Goal: Transaction & Acquisition: Purchase product/service

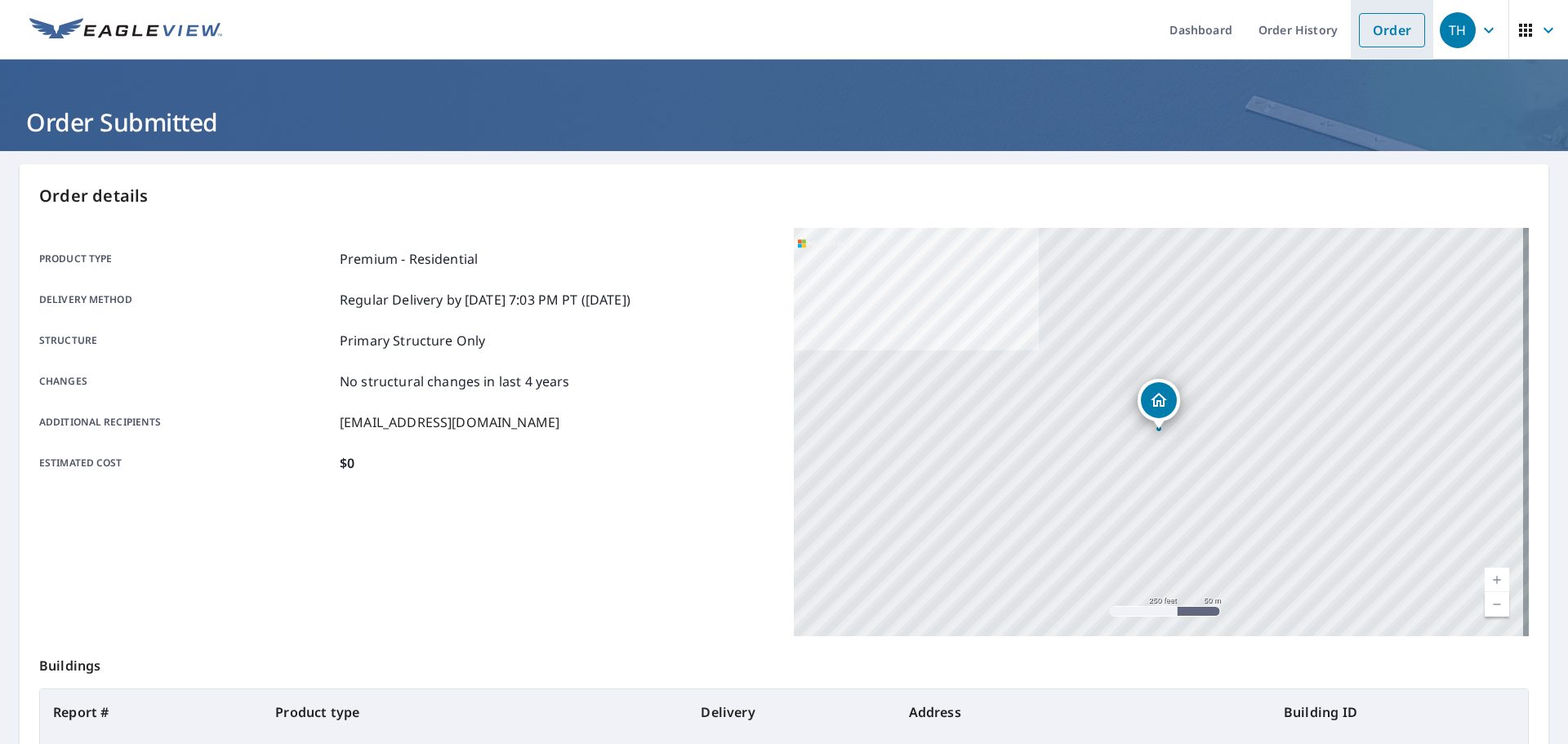
click at [1365, 18] on link "Order" at bounding box center [1392, 30] width 66 height 34
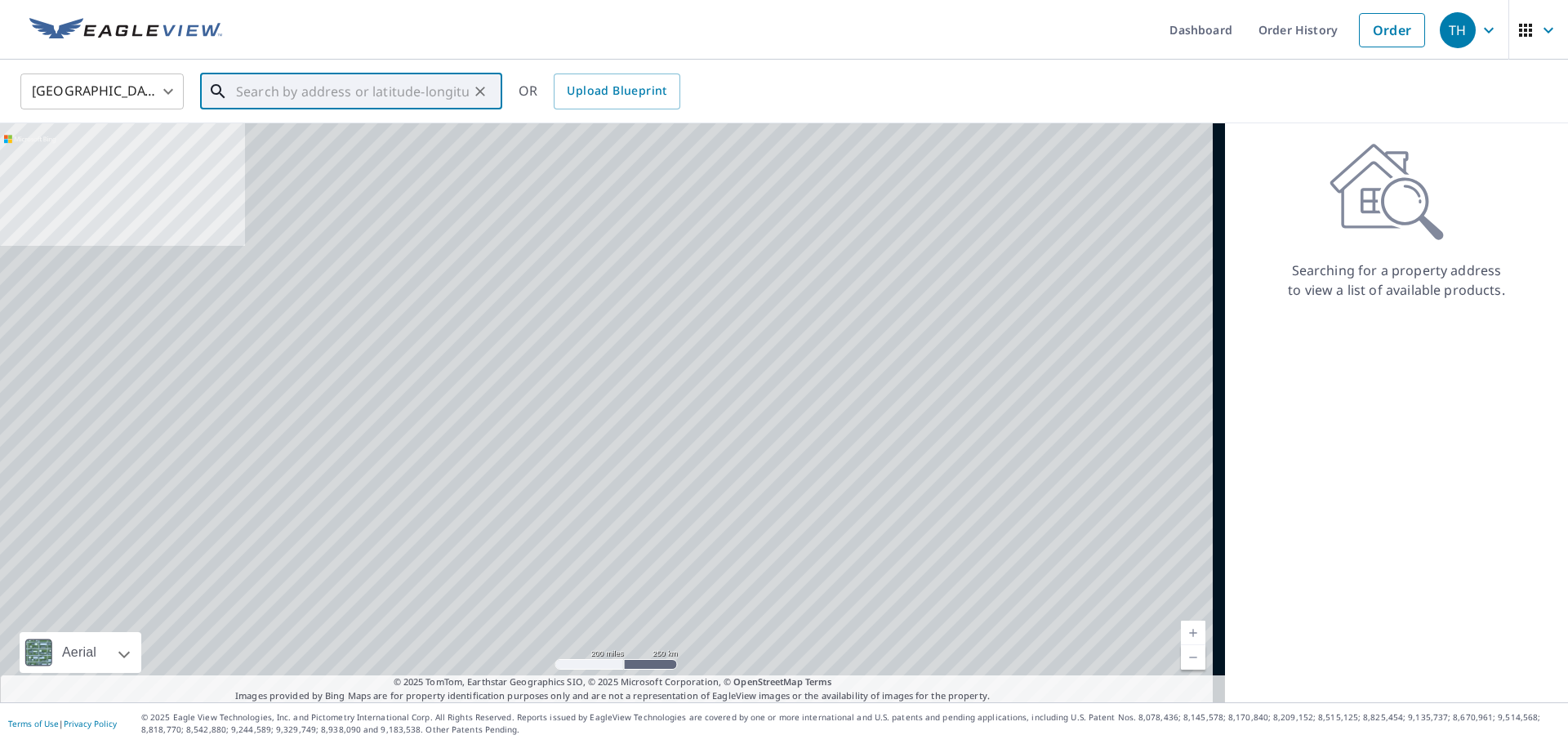
click at [368, 73] on input "text" at bounding box center [352, 91] width 233 height 46
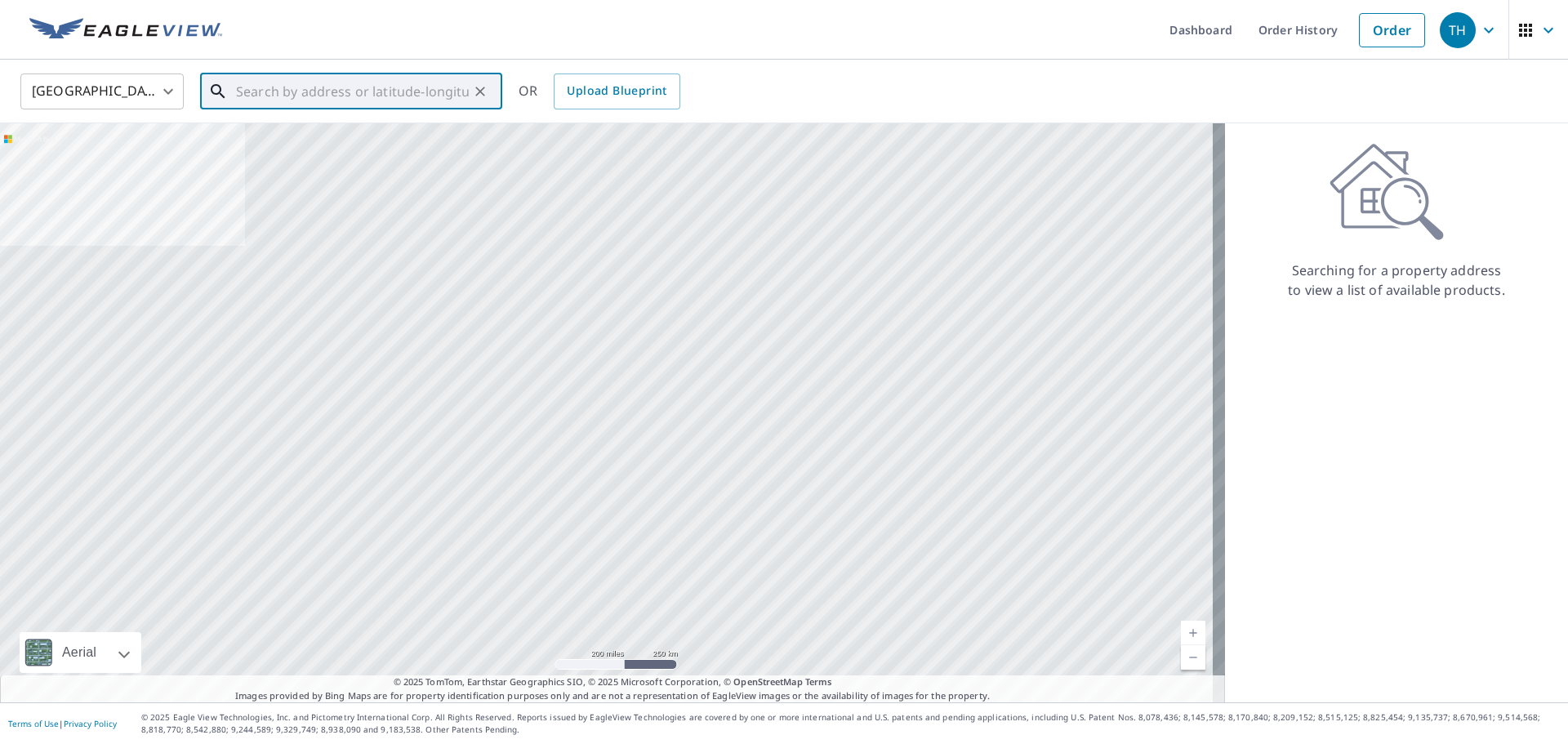
paste input "[STREET_ADDRESS][PERSON_NAME]"
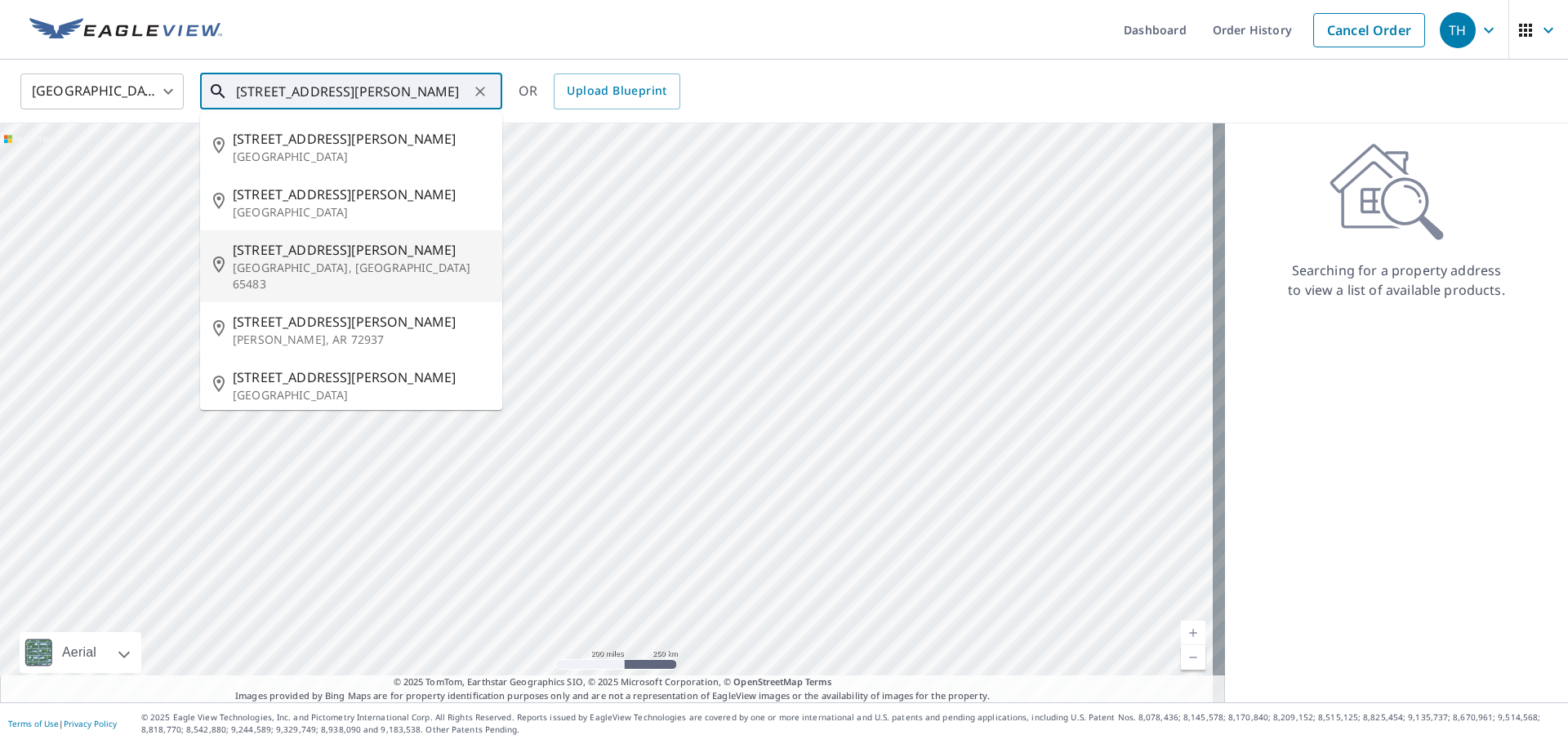
drag, startPoint x: 263, startPoint y: 242, endPoint x: 271, endPoint y: 243, distance: 8.1
click at [271, 243] on span "[STREET_ADDRESS][PERSON_NAME]" at bounding box center [360, 250] width 257 height 20
type input "[STREET_ADDRESS][PERSON_NAME]"
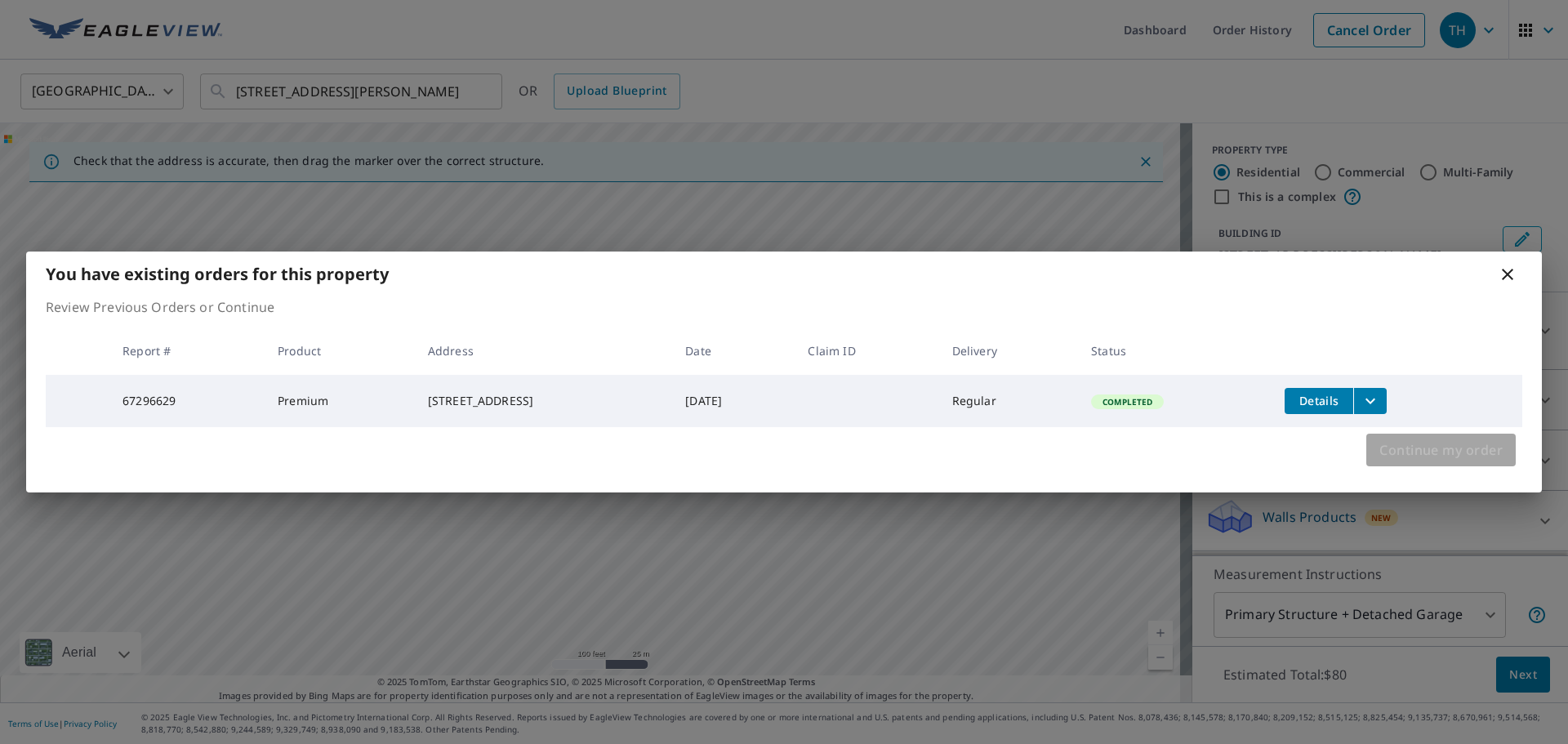
click at [1396, 457] on span "Continue my order" at bounding box center [1441, 450] width 123 height 23
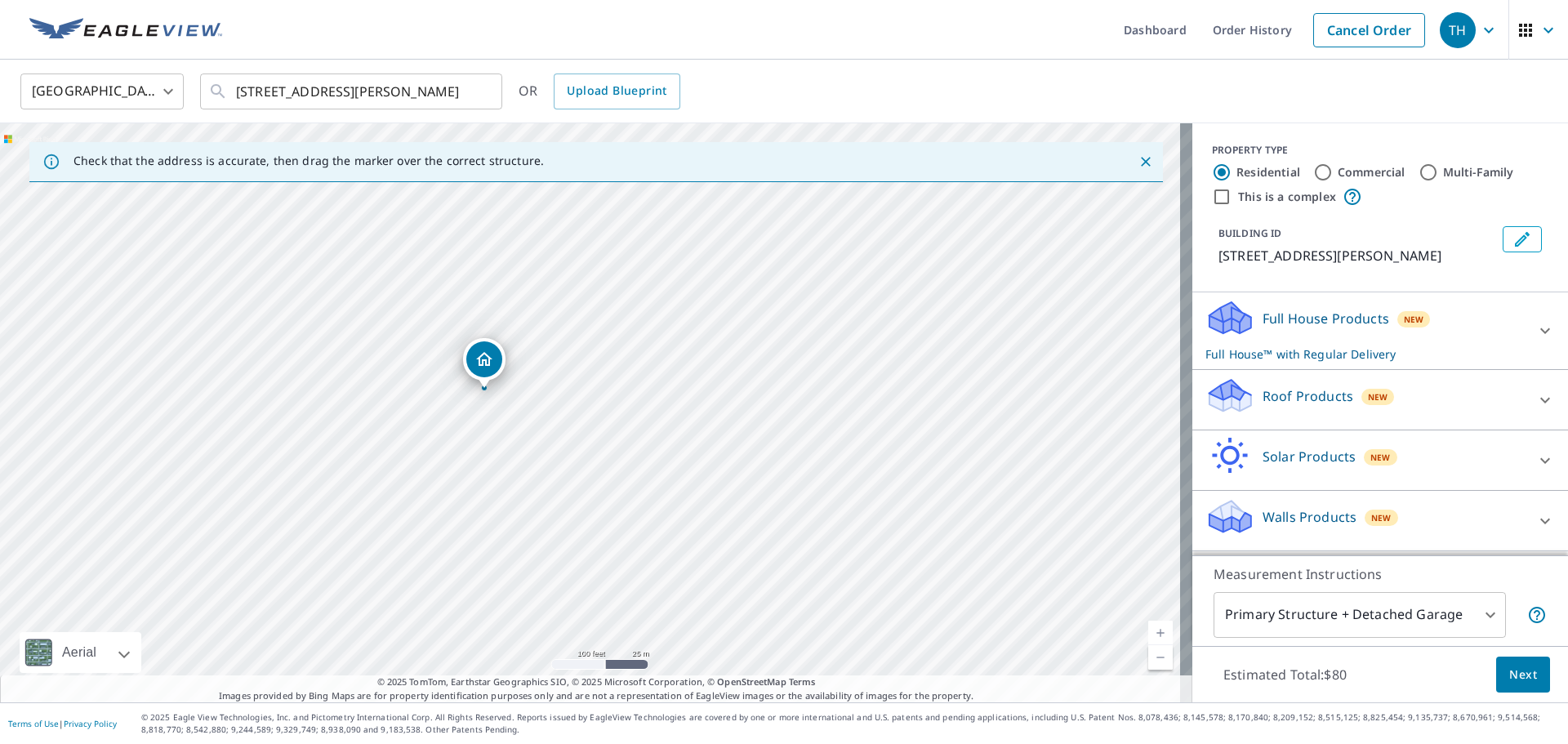
drag, startPoint x: 353, startPoint y: 440, endPoint x: 465, endPoint y: 428, distance: 112.6
click at [465, 428] on div "[STREET_ADDRESS][PERSON_NAME]" at bounding box center [596, 412] width 1193 height 579
drag, startPoint x: 806, startPoint y: 234, endPoint x: 770, endPoint y: 454, distance: 222.9
click at [770, 454] on div "[STREET_ADDRESS][PERSON_NAME]" at bounding box center [596, 412] width 1193 height 579
drag, startPoint x: 527, startPoint y: 597, endPoint x: 695, endPoint y: 284, distance: 355.2
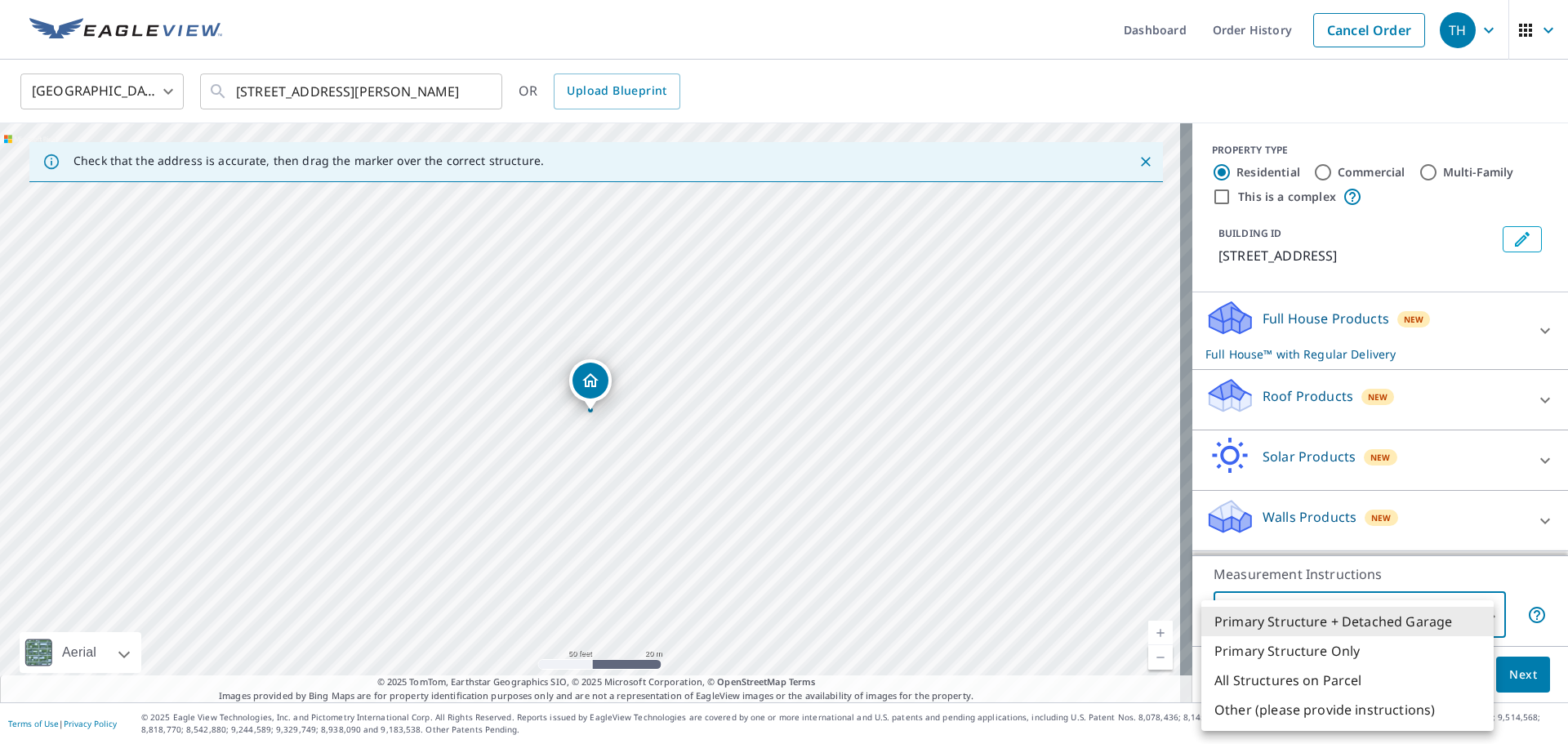
click at [1340, 603] on body "TH TH Dashboard Order History Cancel Order TH [GEOGRAPHIC_DATA] [GEOGRAPHIC_DAT…" at bounding box center [784, 372] width 1568 height 744
click at [1313, 653] on li "Primary Structure Only" at bounding box center [1348, 650] width 292 height 29
type input "2"
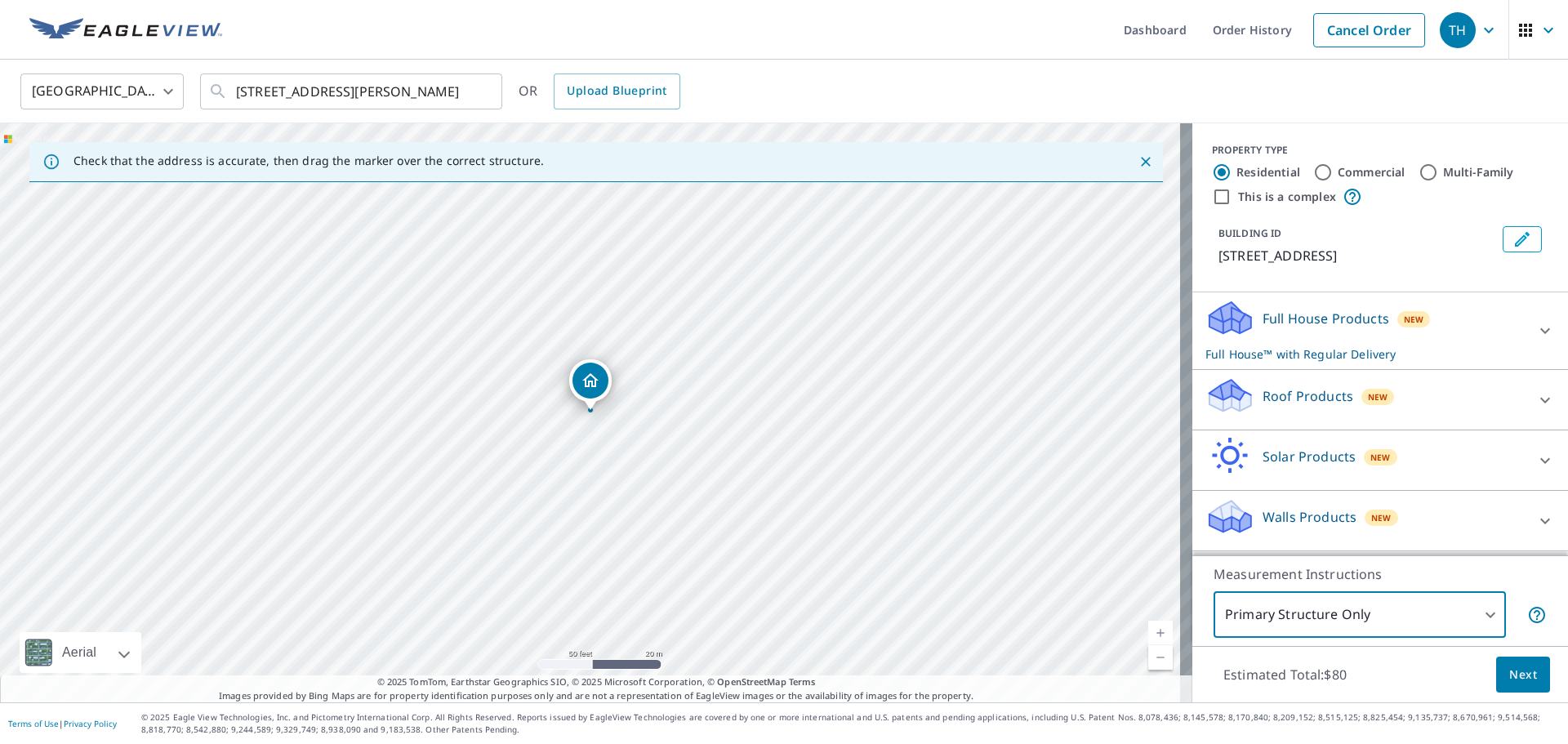
click at [1281, 394] on p "Roof Products" at bounding box center [1307, 396] width 91 height 20
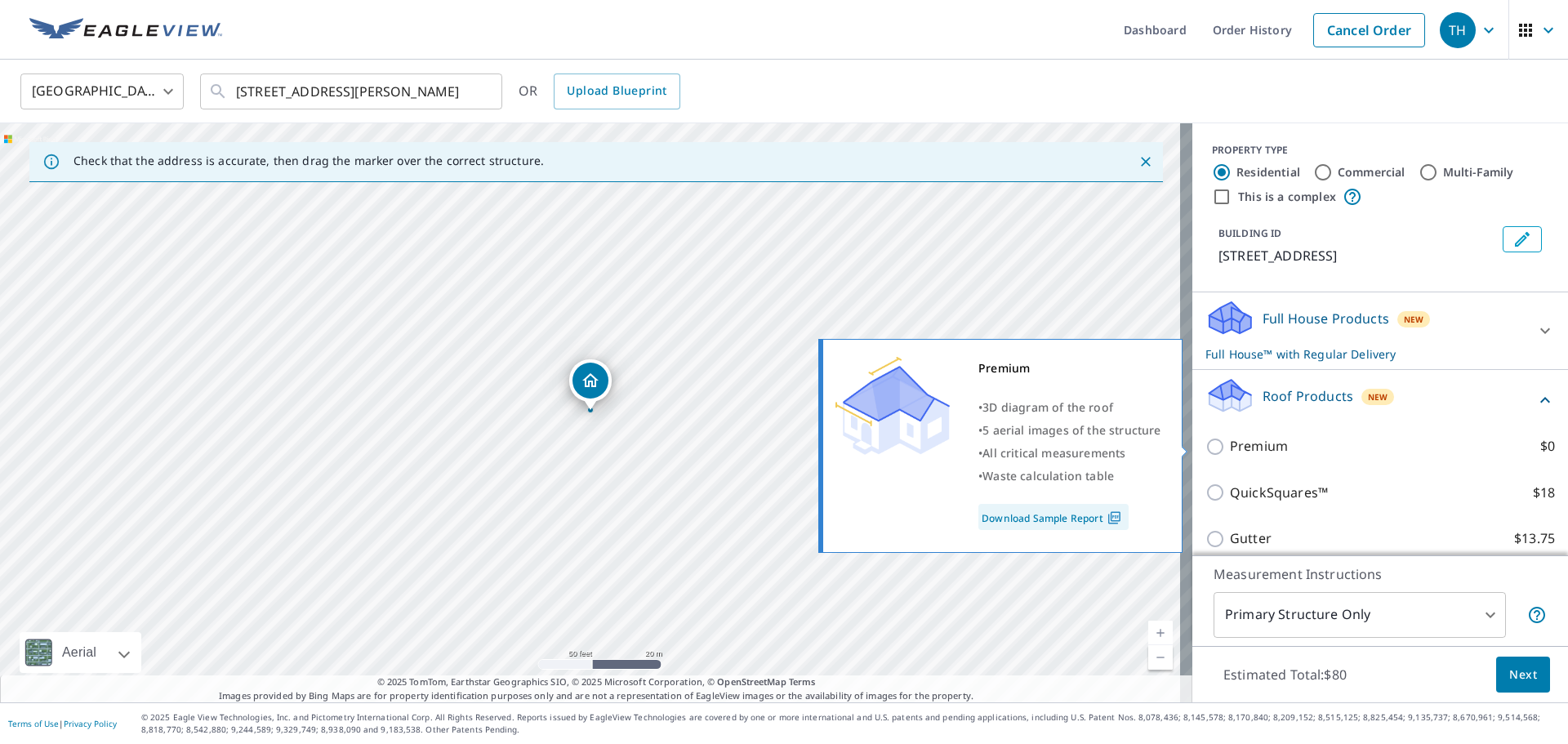
click at [1249, 451] on p "Premium" at bounding box center [1259, 446] width 58 height 21
click at [1230, 451] on input "Premium $0" at bounding box center [1218, 447] width 25 height 20
checkbox input "true"
checkbox input "false"
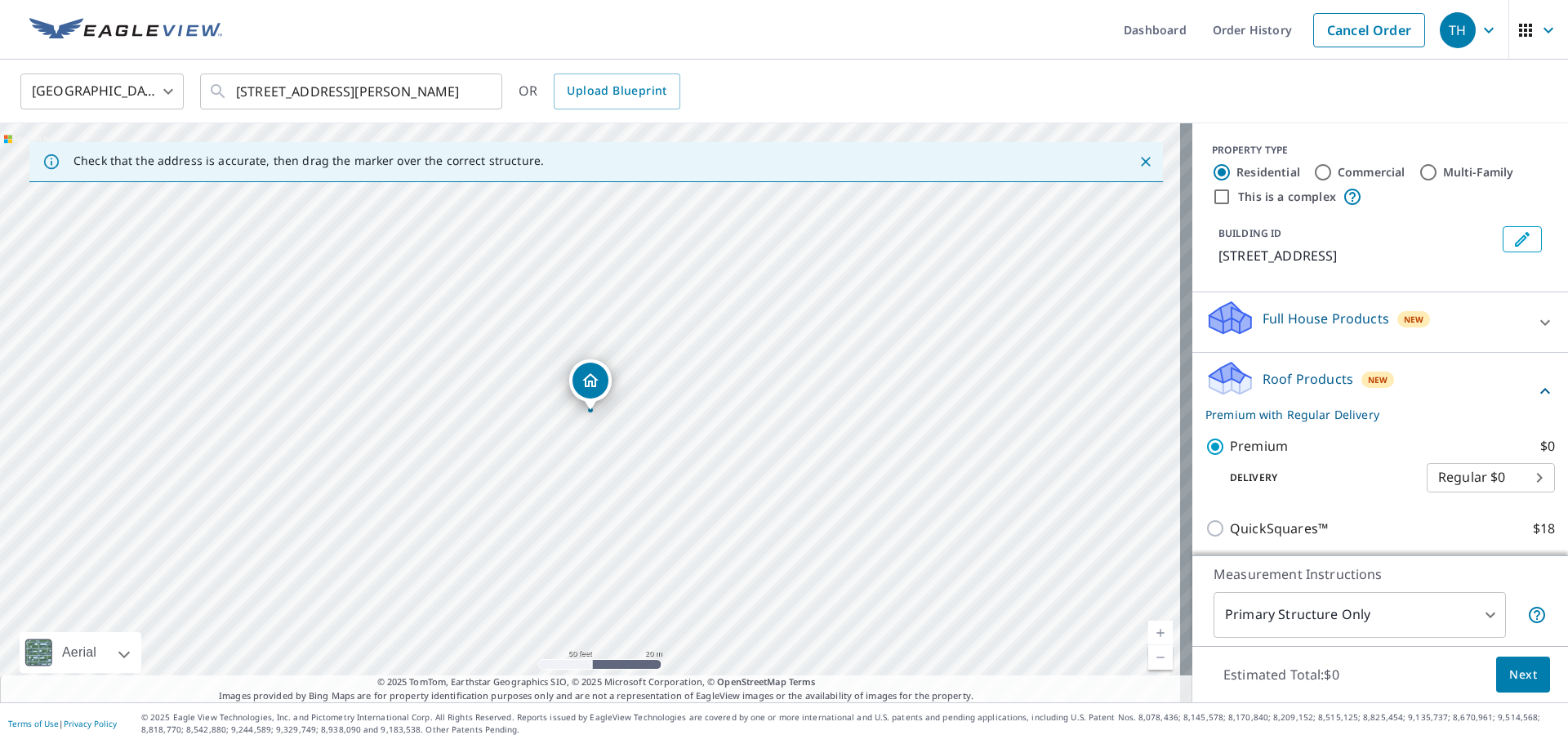
click at [1509, 677] on span "Next" at bounding box center [1522, 674] width 27 height 21
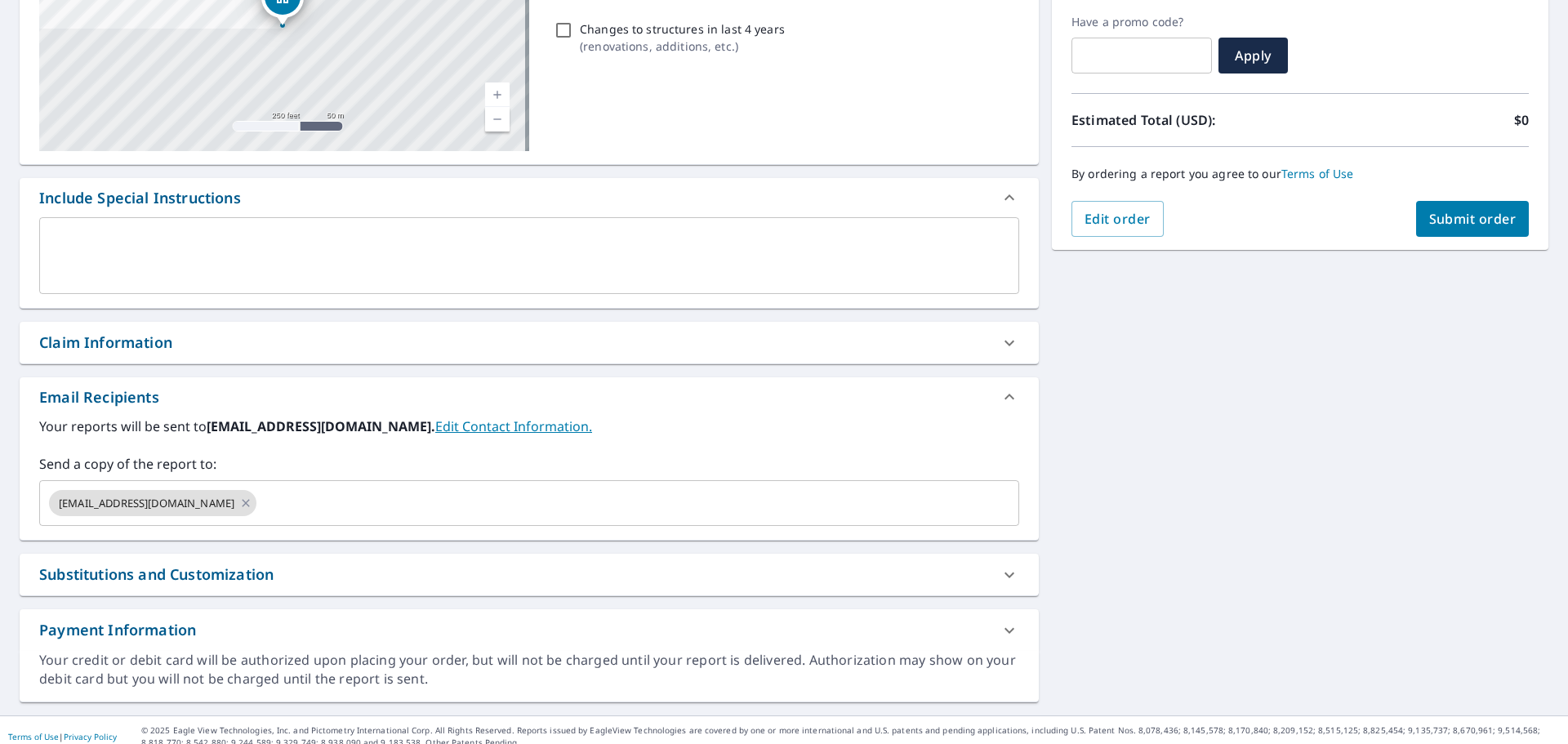
scroll to position [284, 0]
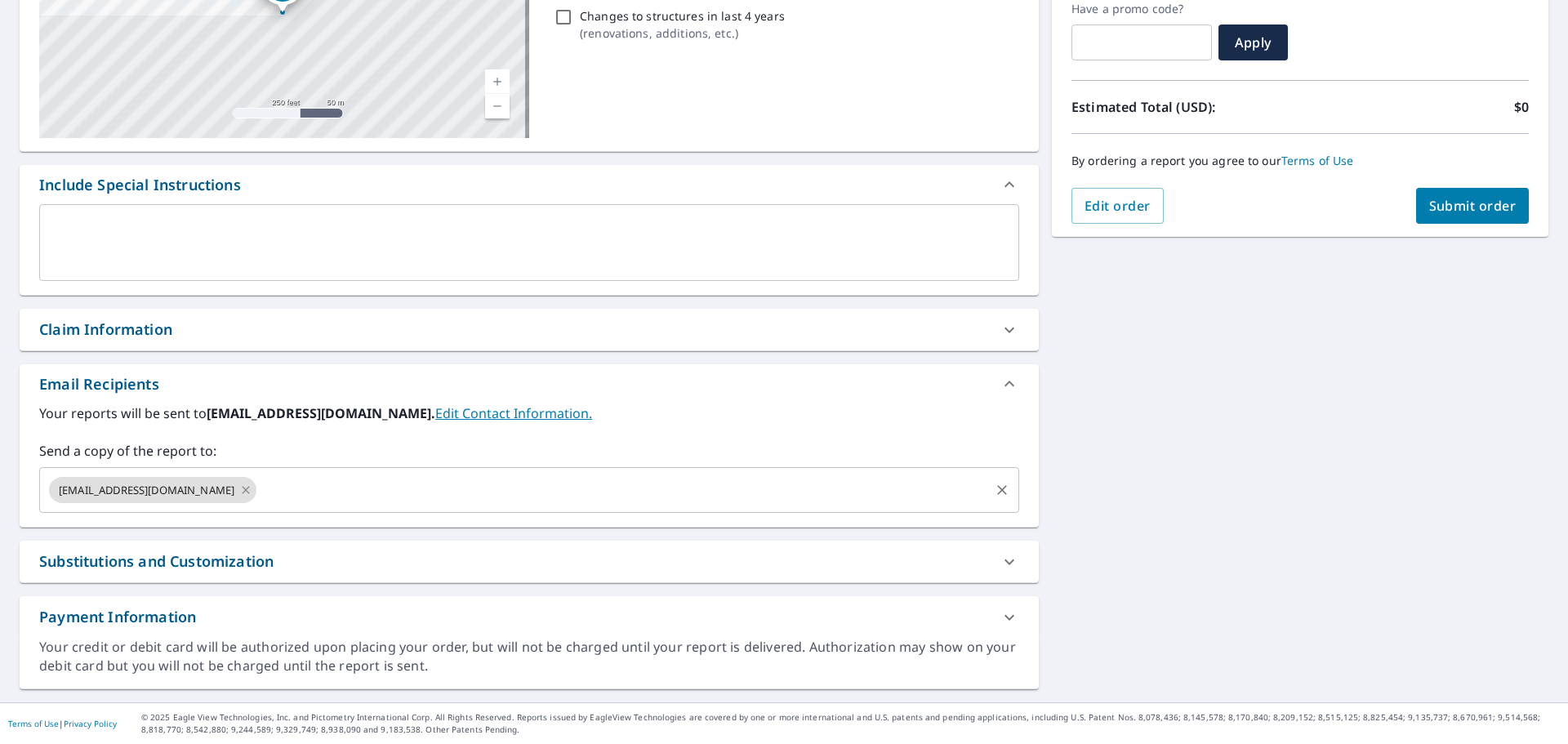
click at [239, 491] on icon at bounding box center [246, 490] width 13 height 18
click at [183, 482] on input "text" at bounding box center [517, 489] width 941 height 31
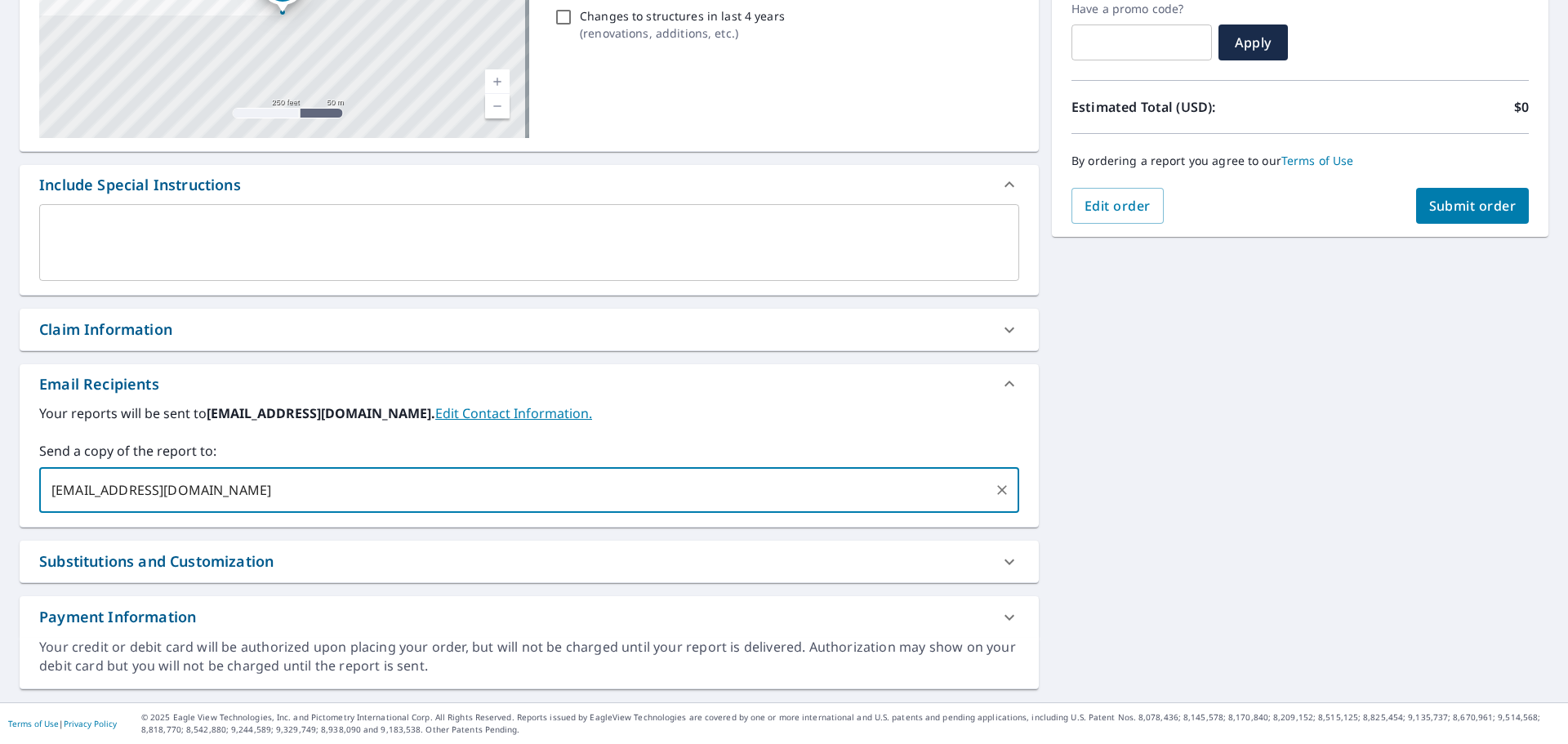
type input "[EMAIL_ADDRESS][DOMAIN_NAME]"
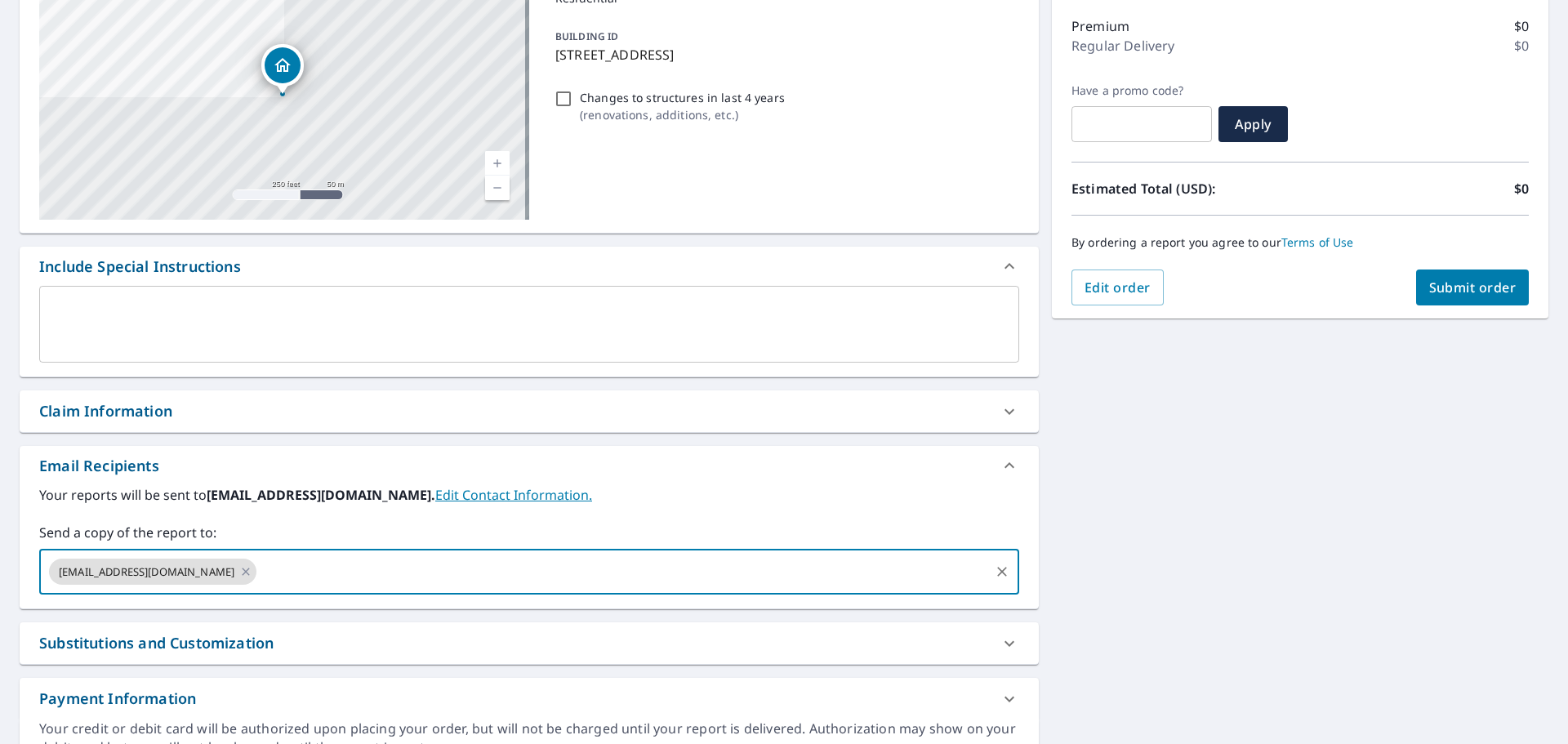
scroll to position [0, 0]
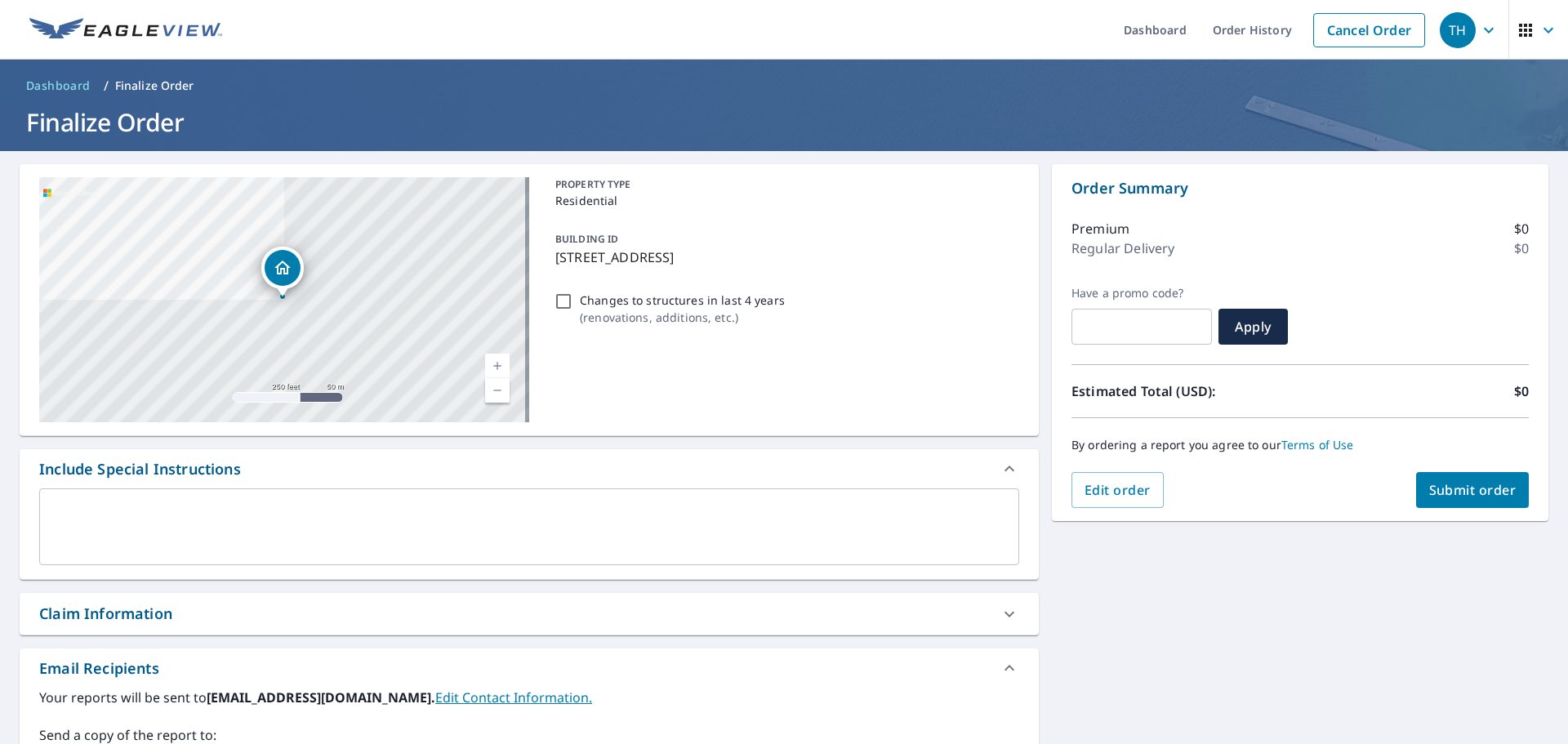
click at [1429, 487] on span "Submit order" at bounding box center [1472, 490] width 87 height 18
